Goal: Check status

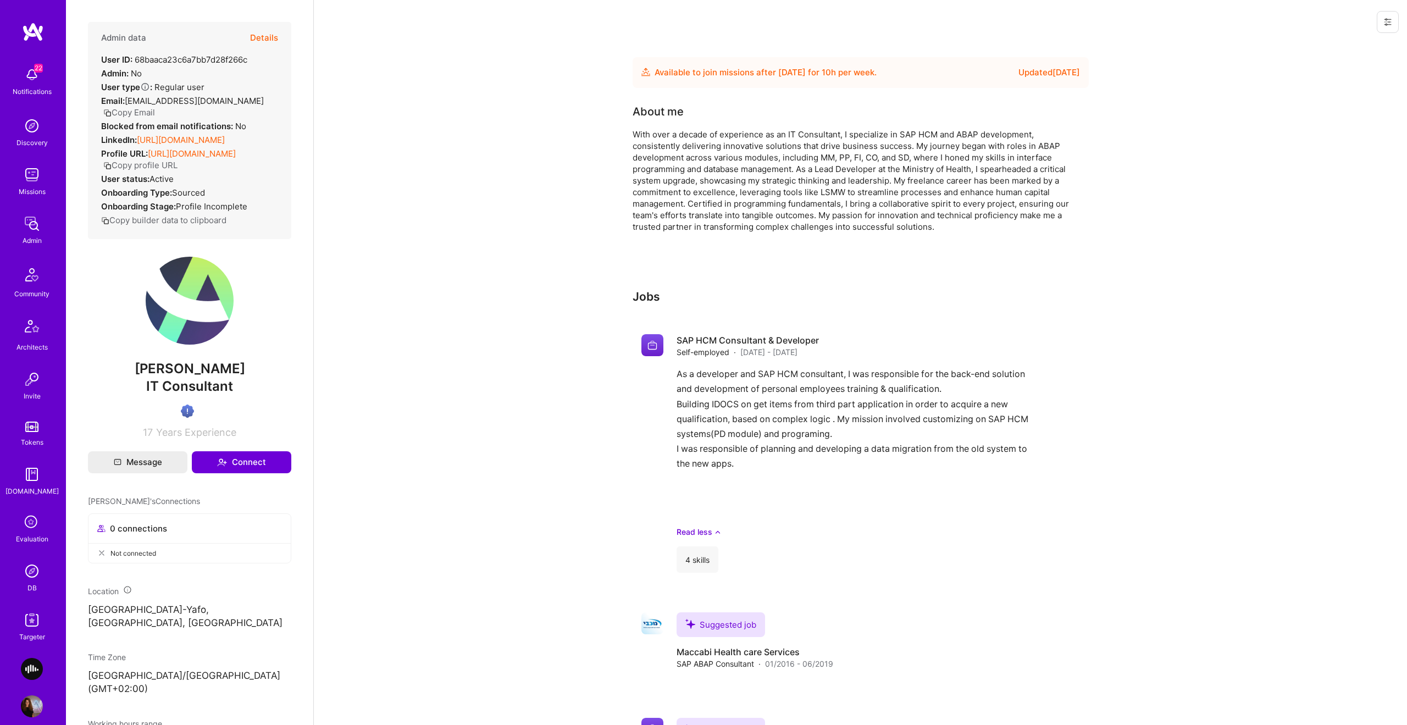
scroll to position [46, 0]
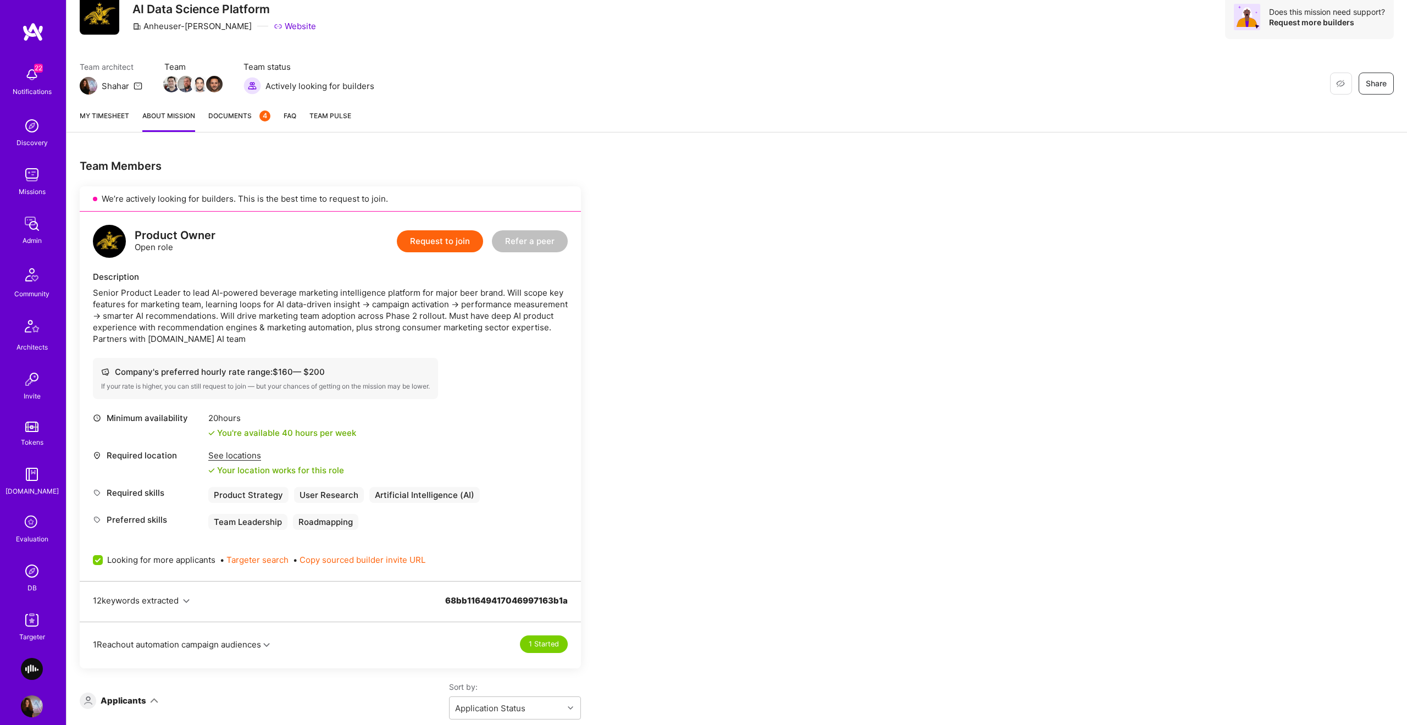
scroll to position [209, 0]
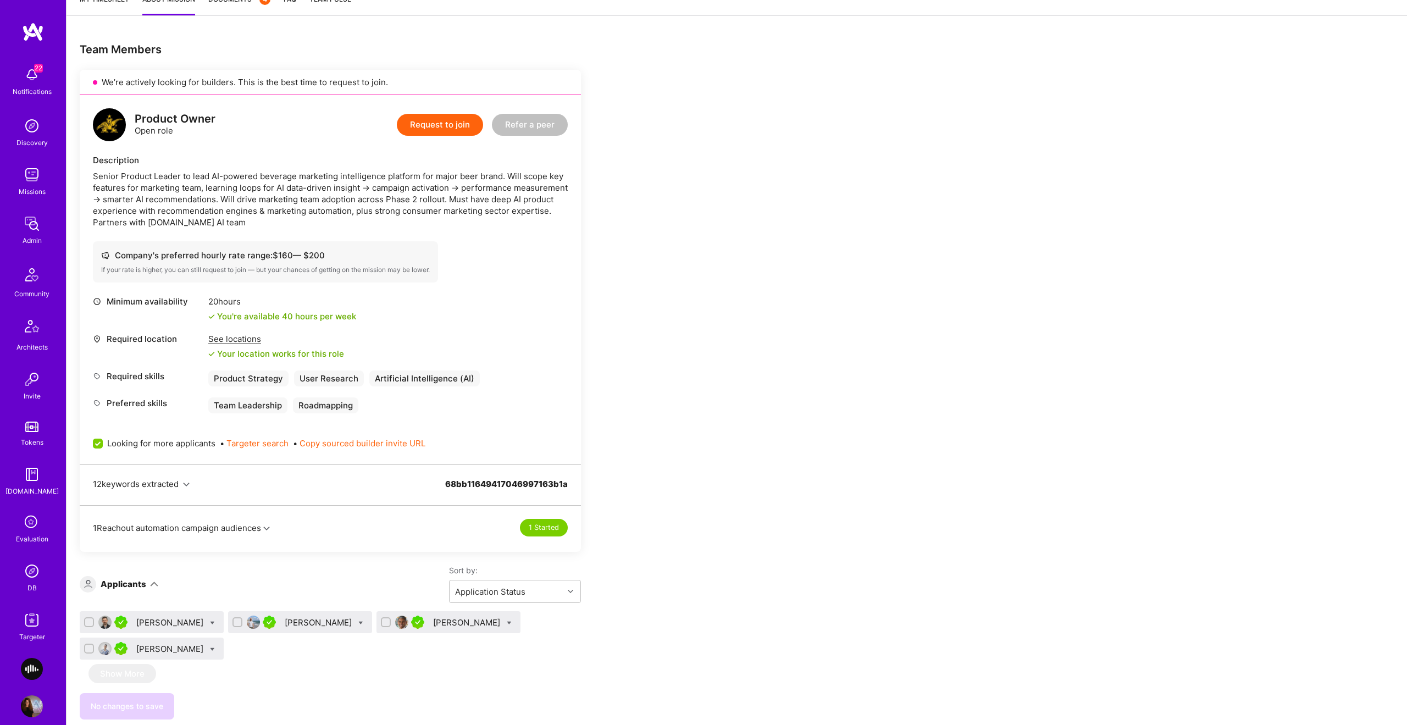
click at [264, 532] on div "1 Reachout automation campaign audiences 1 Started" at bounding box center [330, 522] width 501 height 33
click at [269, 529] on icon "button" at bounding box center [266, 528] width 7 height 7
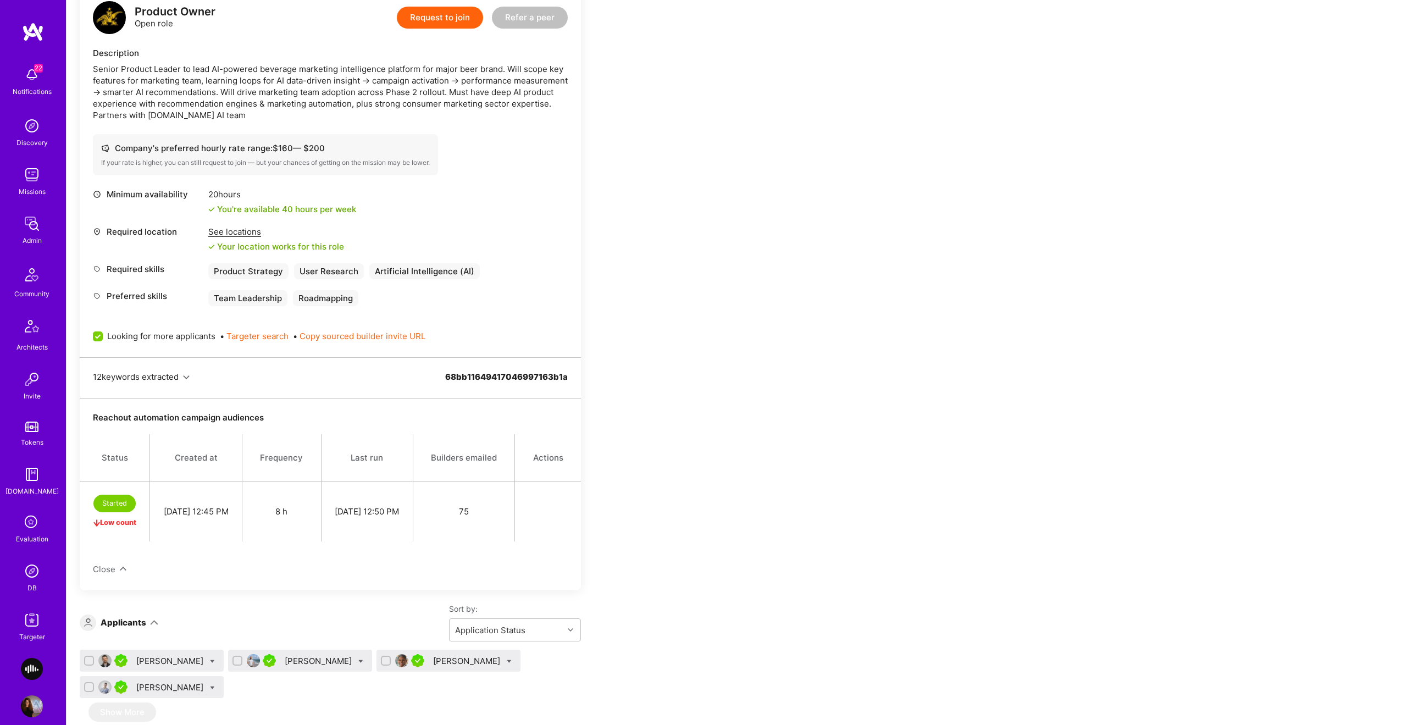
scroll to position [363, 0]
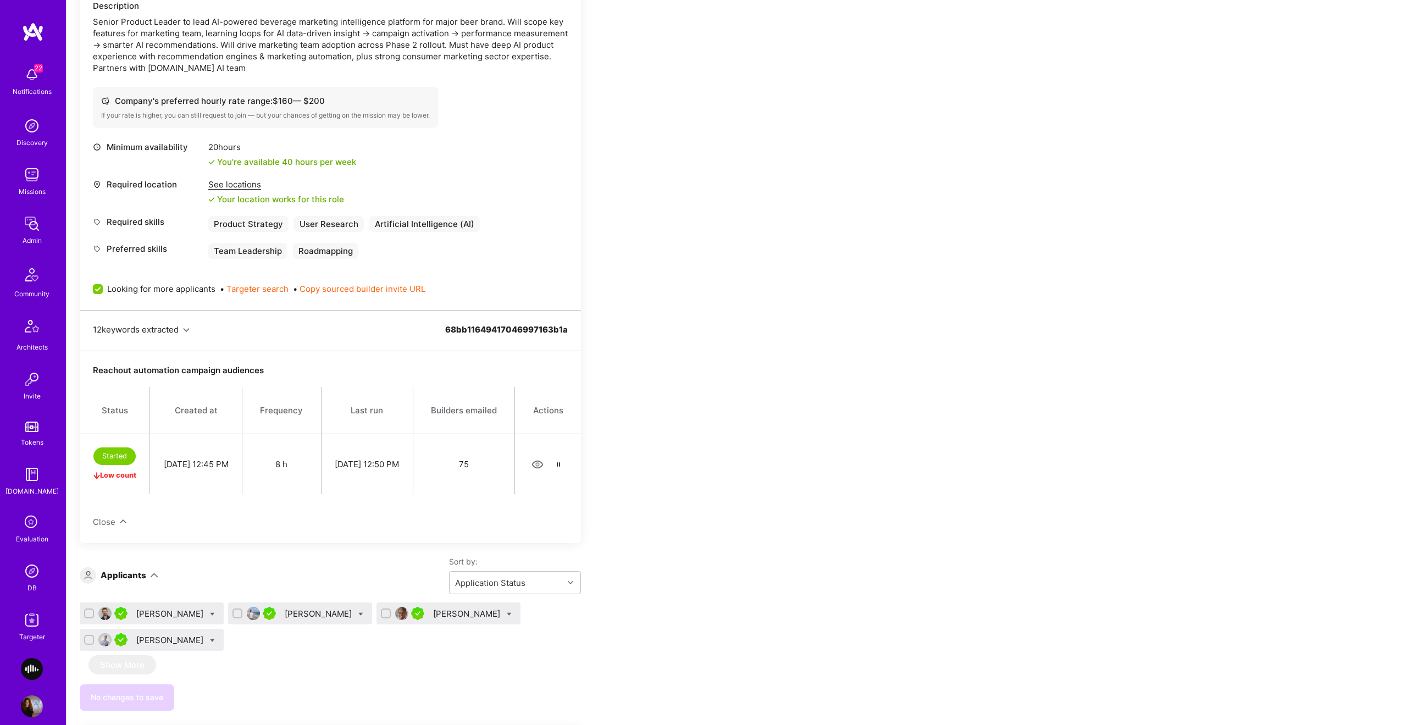
click at [536, 471] on icon "button" at bounding box center [538, 464] width 13 height 13
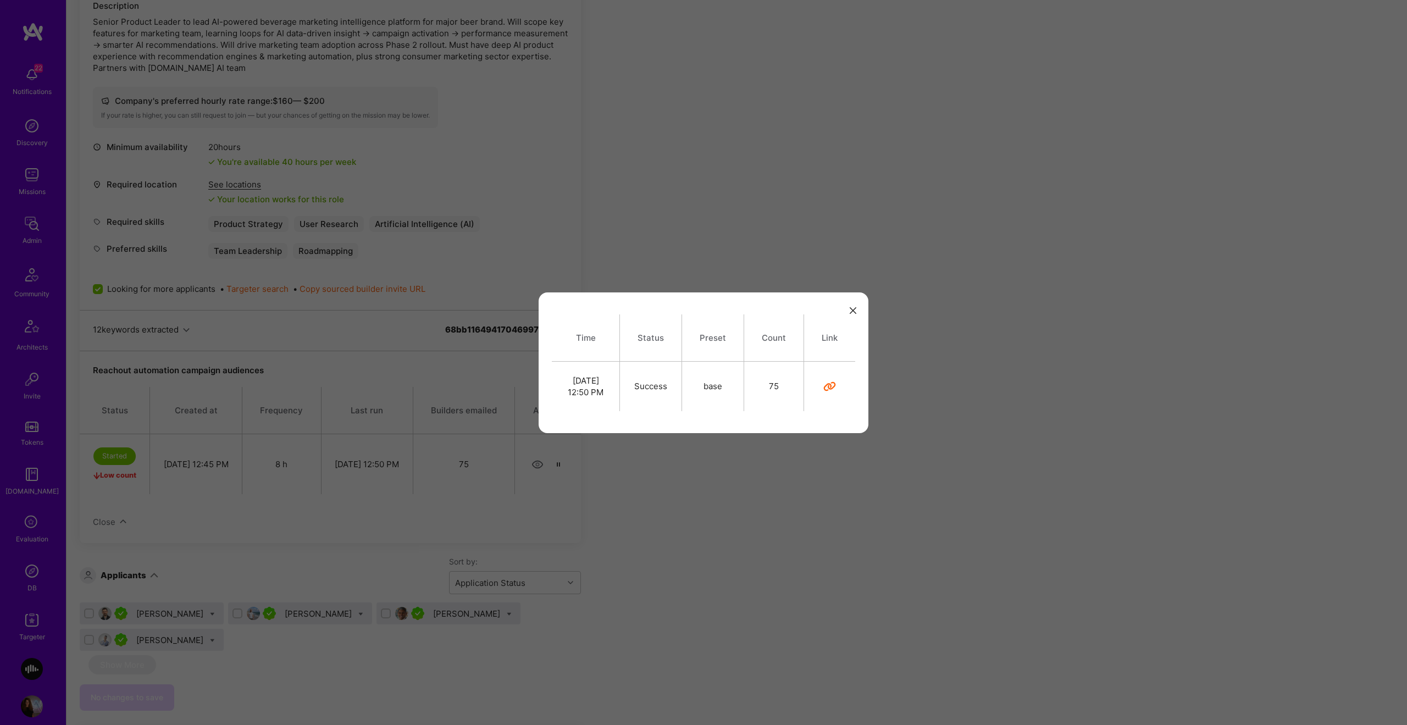
click at [834, 384] on icon "modal" at bounding box center [829, 386] width 13 height 13
click at [705, 168] on div "Time Status Preset Count Link [DATE] 12:50 PM Success base 75" at bounding box center [703, 362] width 1407 height 725
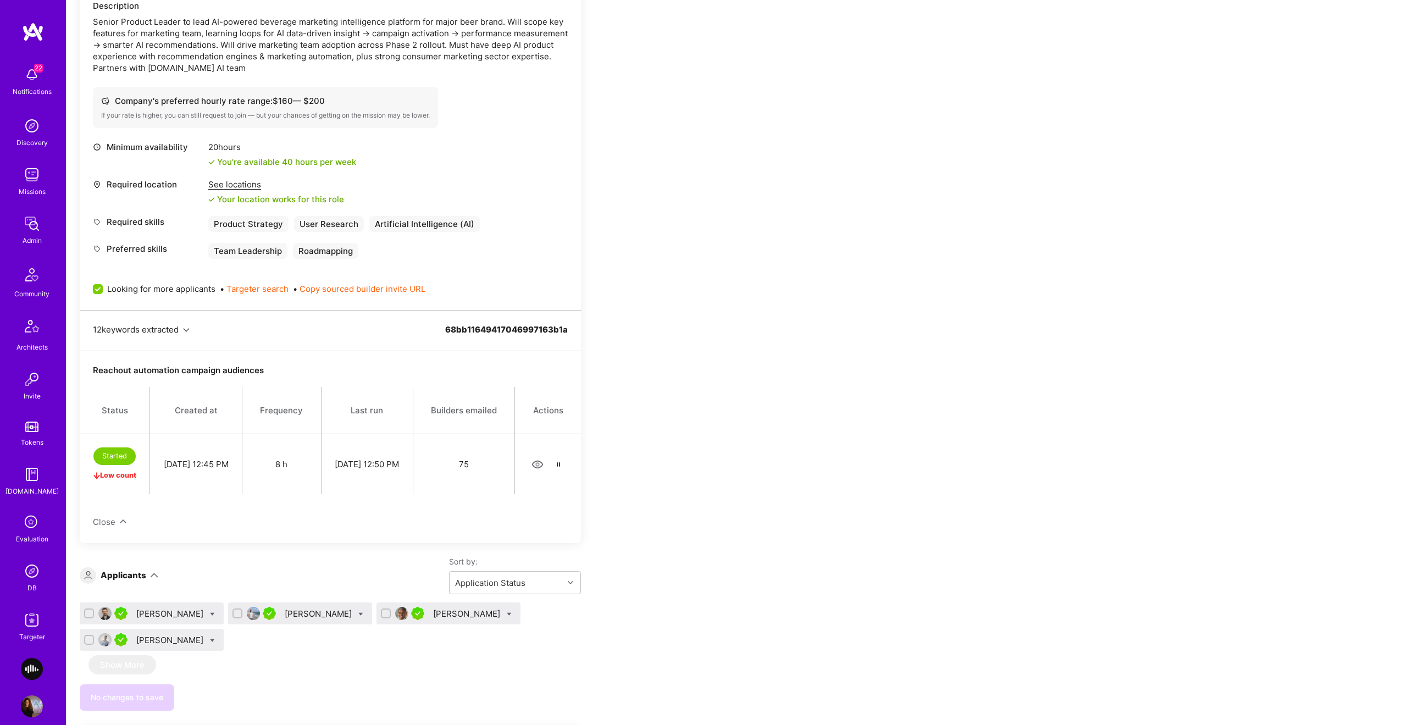
scroll to position [0, 0]
